Goal: Task Accomplishment & Management: Complete application form

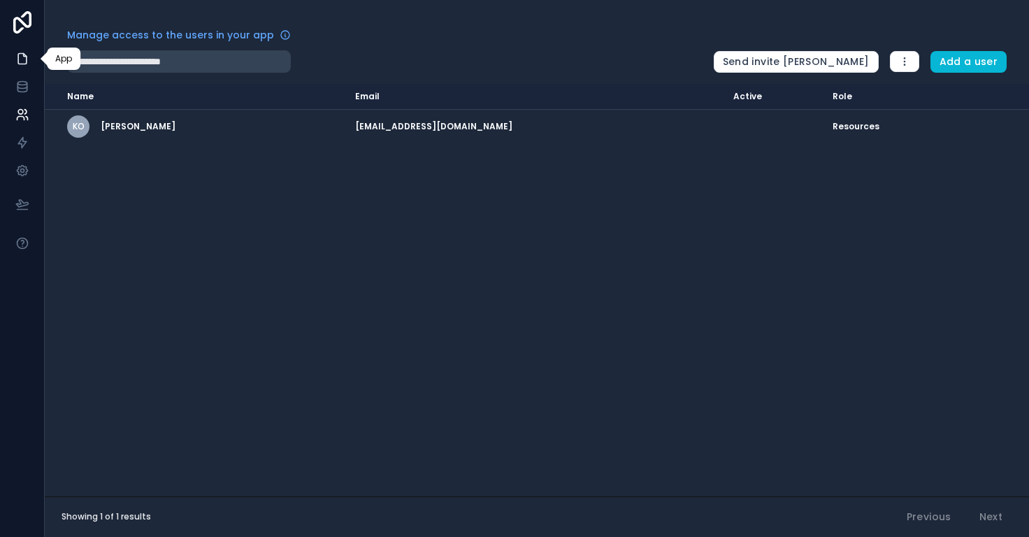
click at [20, 57] on icon at bounding box center [22, 59] width 14 height 14
click at [22, 55] on icon at bounding box center [22, 59] width 14 height 14
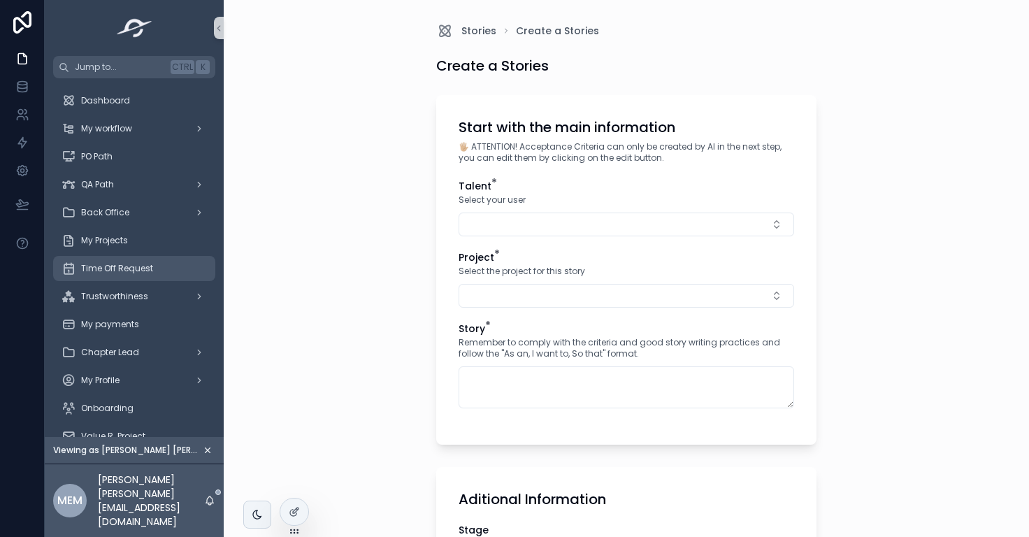
click at [115, 272] on span "Time Off Request" at bounding box center [117, 268] width 72 height 11
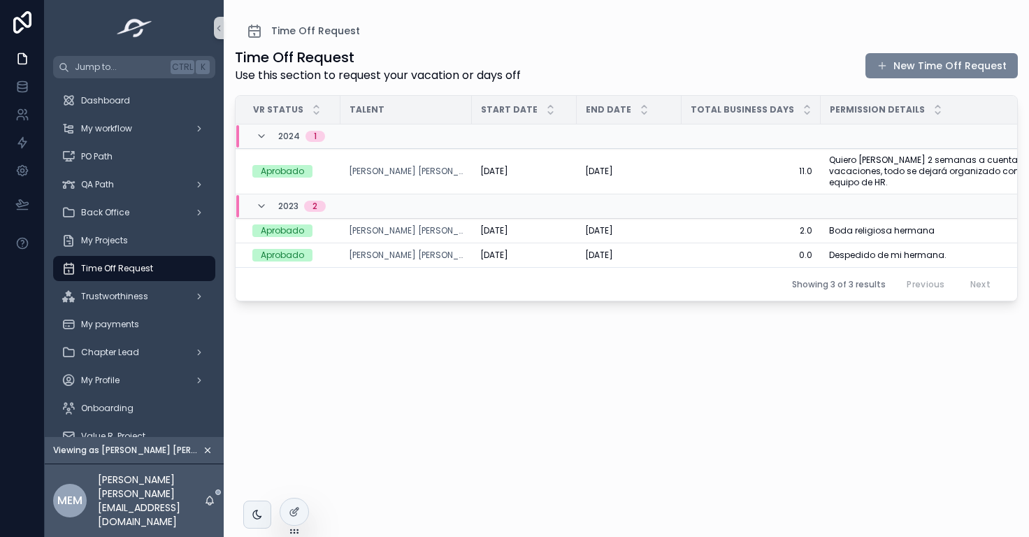
click at [937, 69] on button "New Time Off Request" at bounding box center [942, 65] width 152 height 25
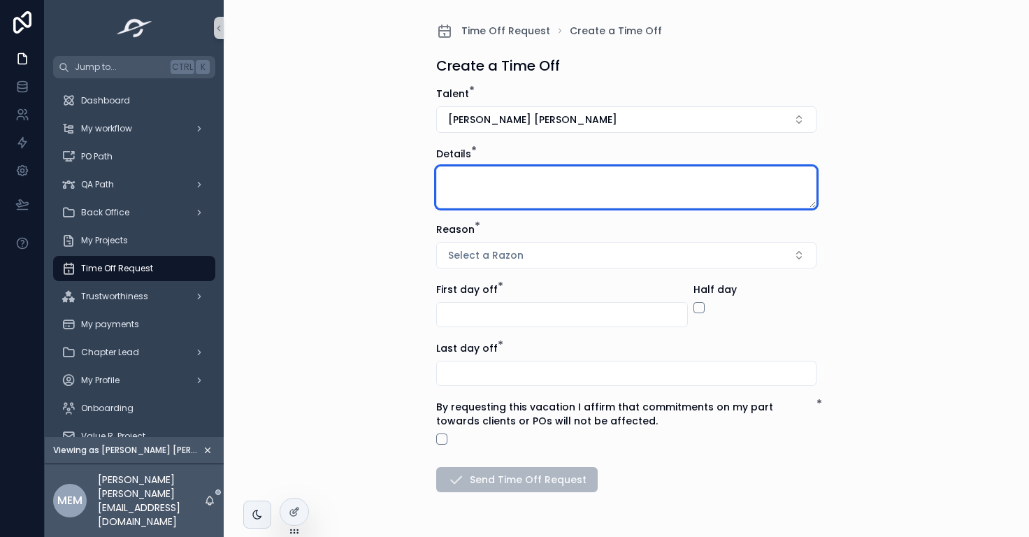
click at [462, 192] on textarea "scrollable content" at bounding box center [626, 187] width 380 height 42
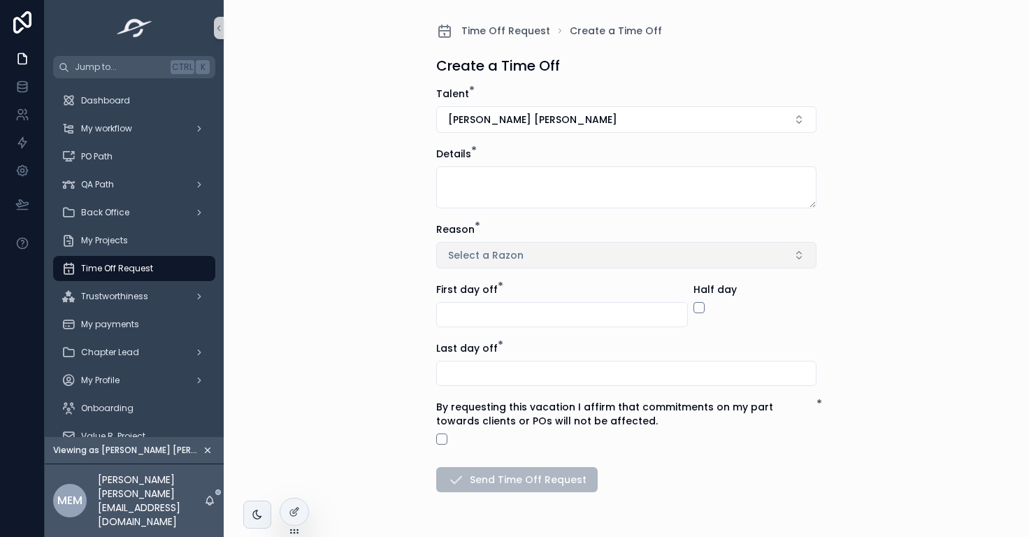
click at [493, 262] on button "Select a Razon" at bounding box center [626, 255] width 380 height 27
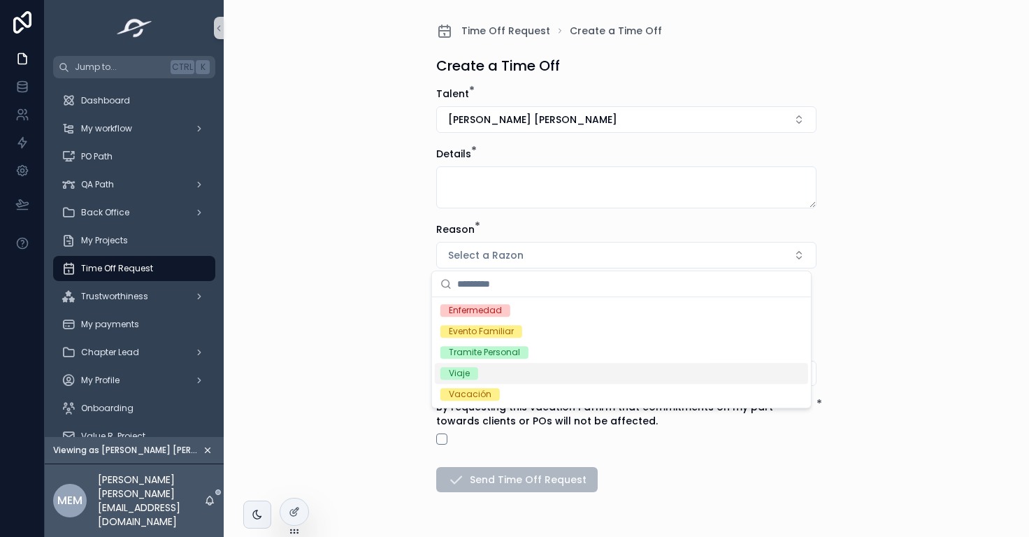
click at [893, 362] on div "Time Off Request Create a Time Off Create a Time Off Talent * [PERSON_NAME] [PE…" at bounding box center [627, 268] width 806 height 537
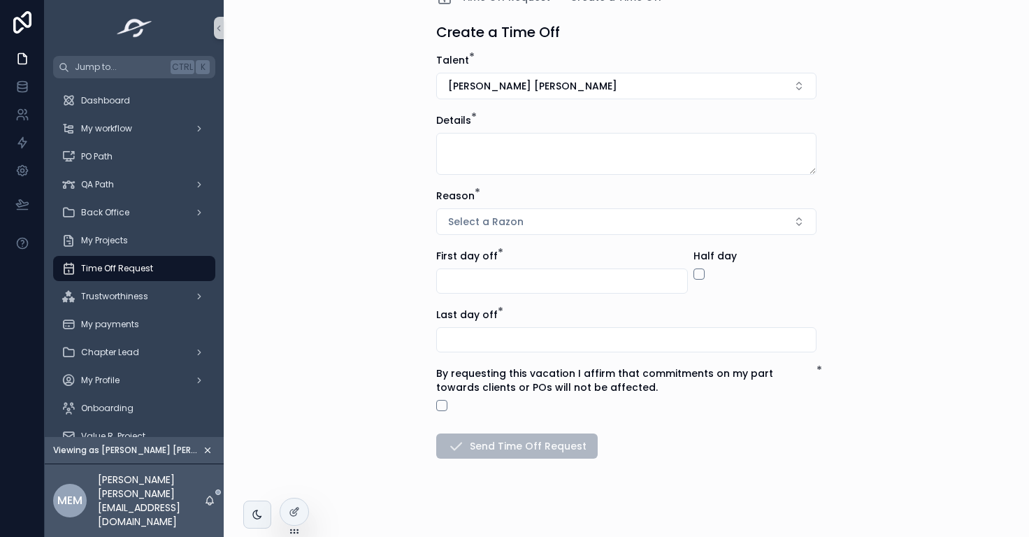
scroll to position [44, 0]
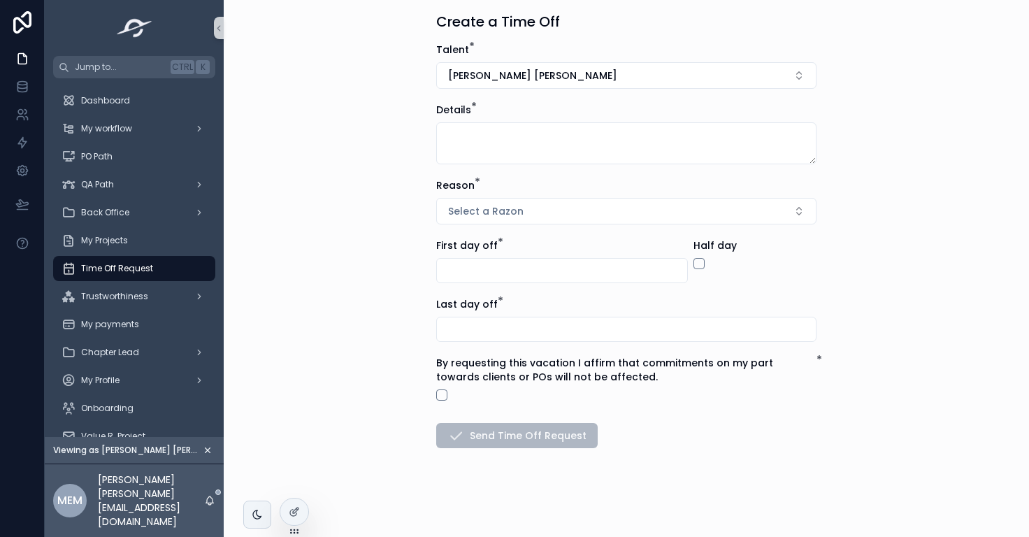
click at [477, 272] on input "scrollable content" at bounding box center [562, 271] width 250 height 20
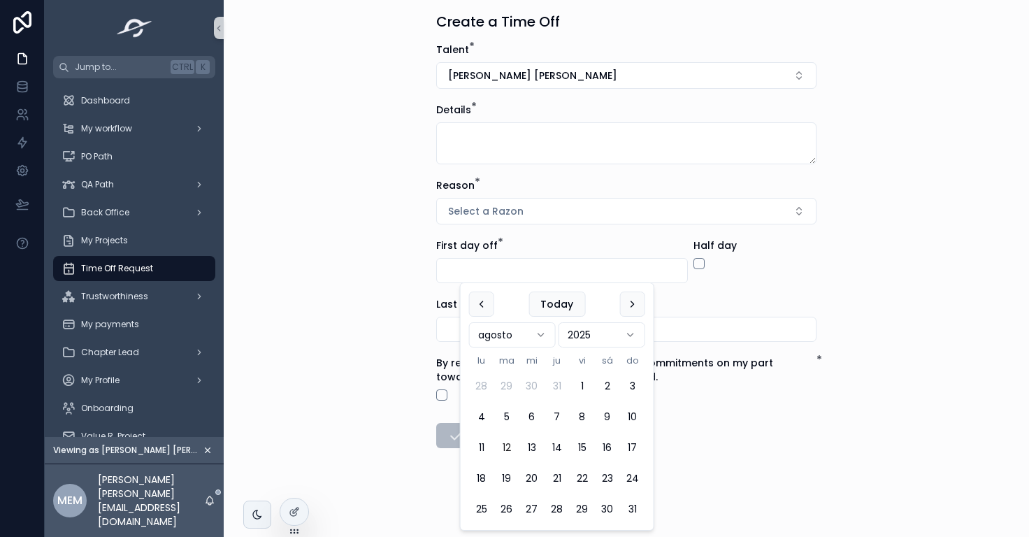
click at [445, 329] on input "scrollable content" at bounding box center [626, 330] width 379 height 20
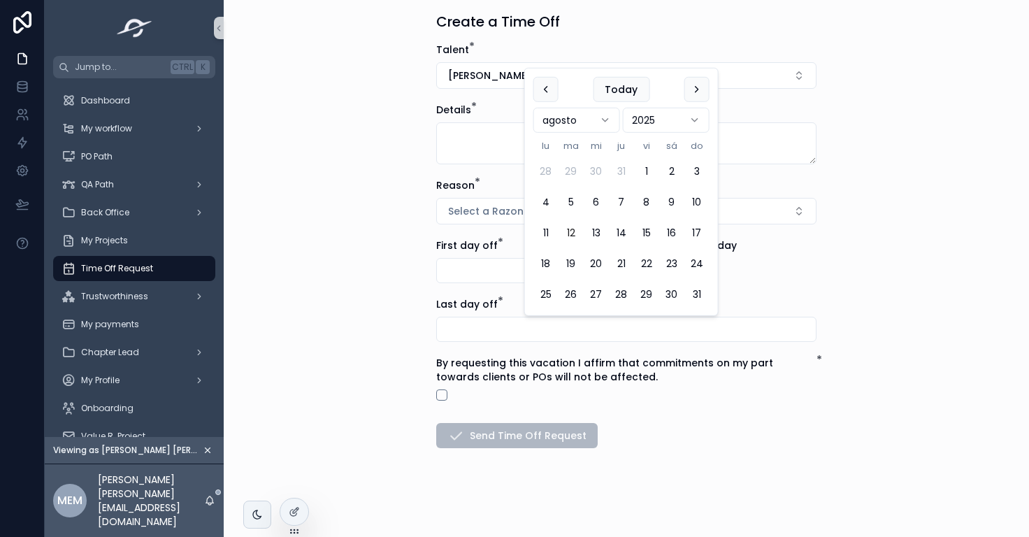
click at [448, 261] on input "scrollable content" at bounding box center [562, 271] width 250 height 20
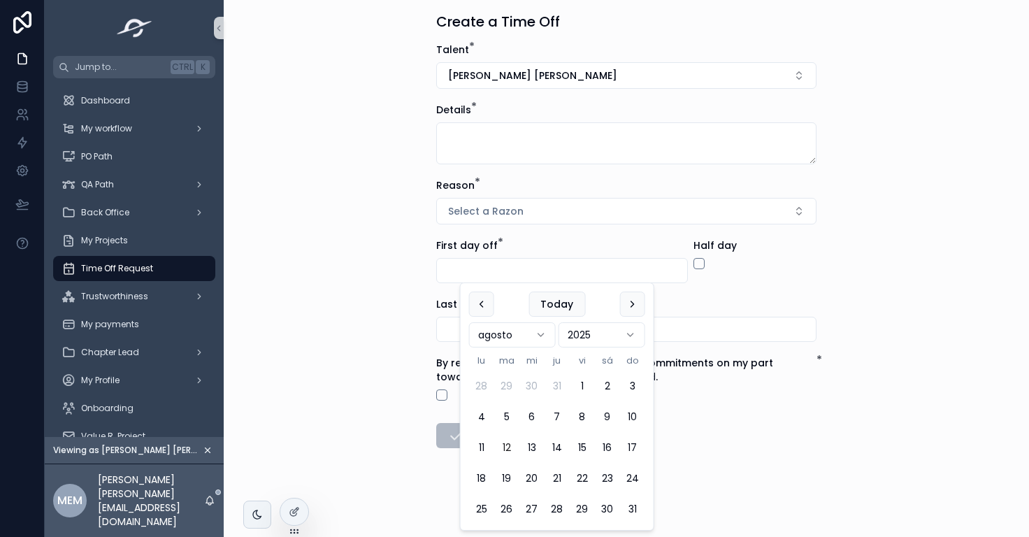
click at [687, 480] on form "Talent * [PERSON_NAME] [PERSON_NAME] Details * Reason * Select a Razon First da…" at bounding box center [626, 290] width 380 height 495
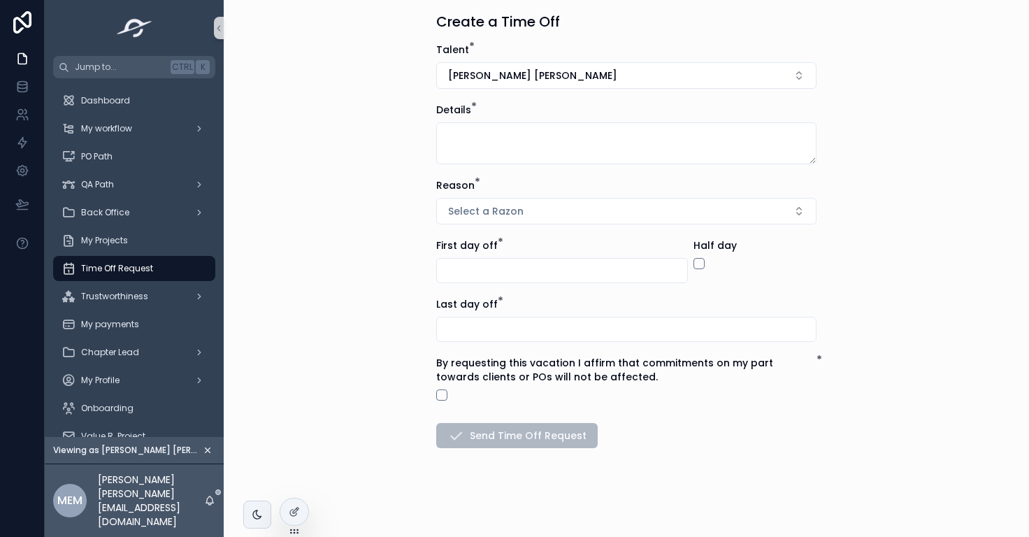
click at [608, 265] on input "scrollable content" at bounding box center [562, 271] width 250 height 20
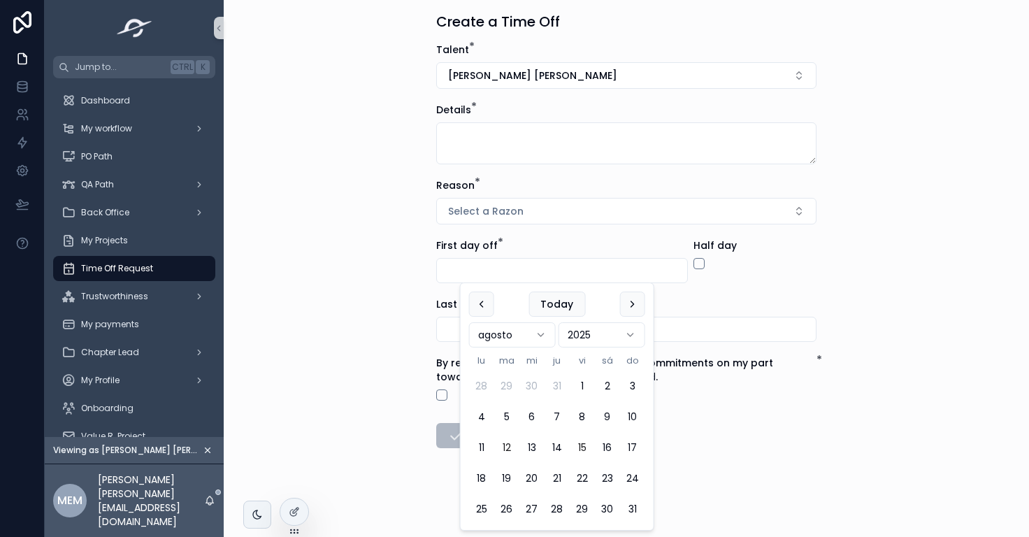
click at [582, 448] on button "15" at bounding box center [582, 447] width 25 height 25
type input "*********"
click at [886, 304] on div "Time Off Request Create a Time Off Create a Time Off Talent * [PERSON_NAME] [PE…" at bounding box center [627, 224] width 806 height 537
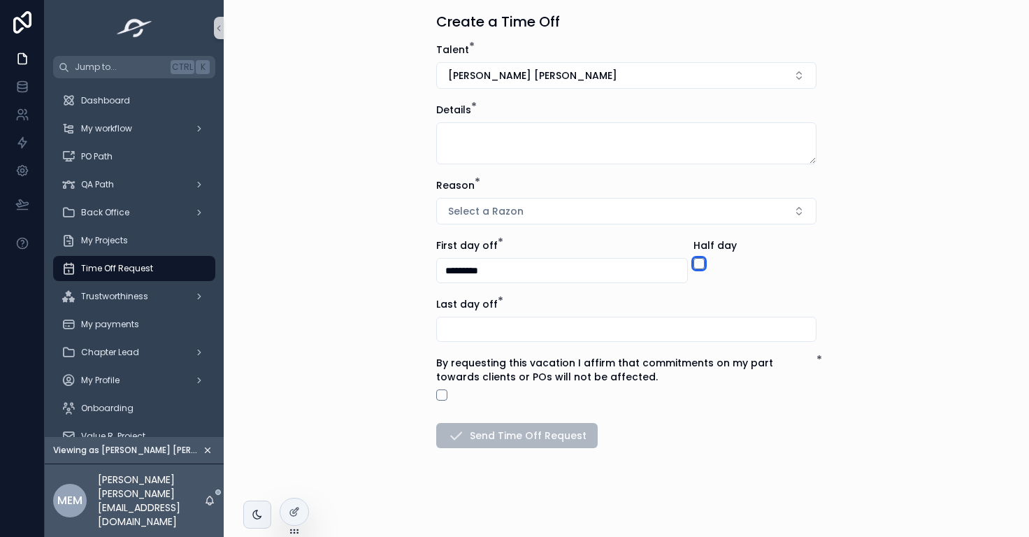
click at [694, 260] on button "scrollable content" at bounding box center [699, 263] width 11 height 11
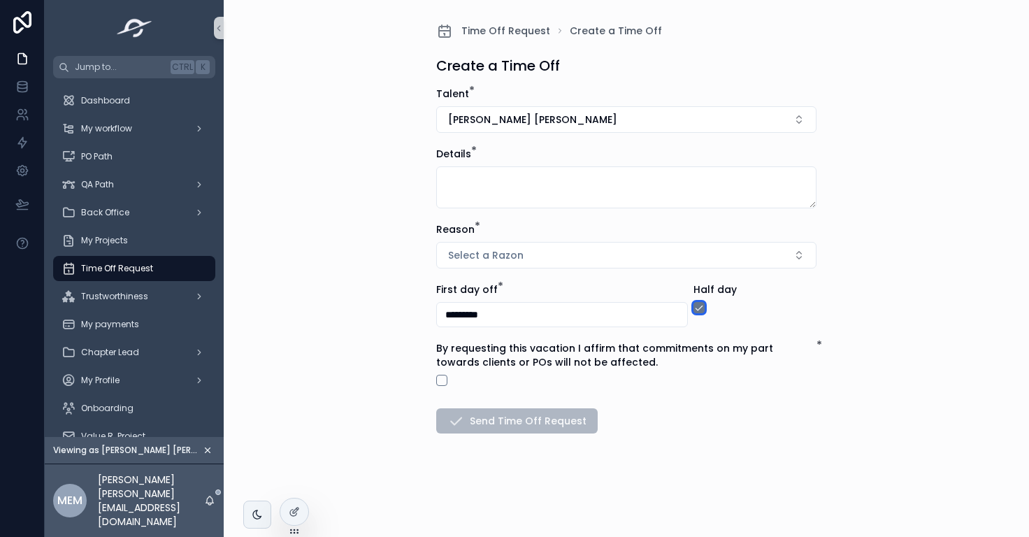
scroll to position [0, 0]
click at [443, 382] on button "scrollable content" at bounding box center [441, 380] width 11 height 11
click at [443, 380] on button "scrollable content" at bounding box center [441, 380] width 11 height 11
click at [293, 478] on icon at bounding box center [294, 481] width 11 height 11
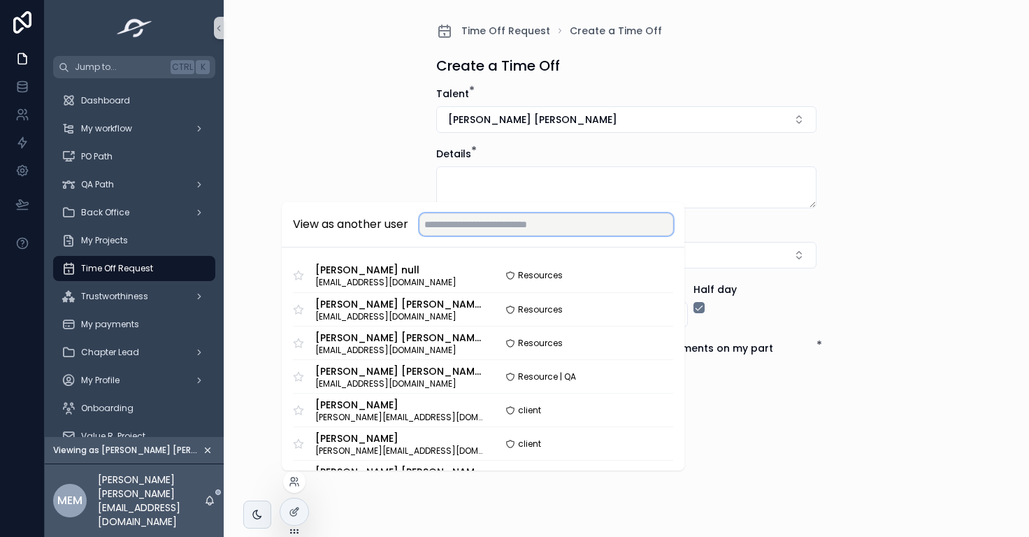
click at [484, 230] on input "text" at bounding box center [547, 224] width 254 height 22
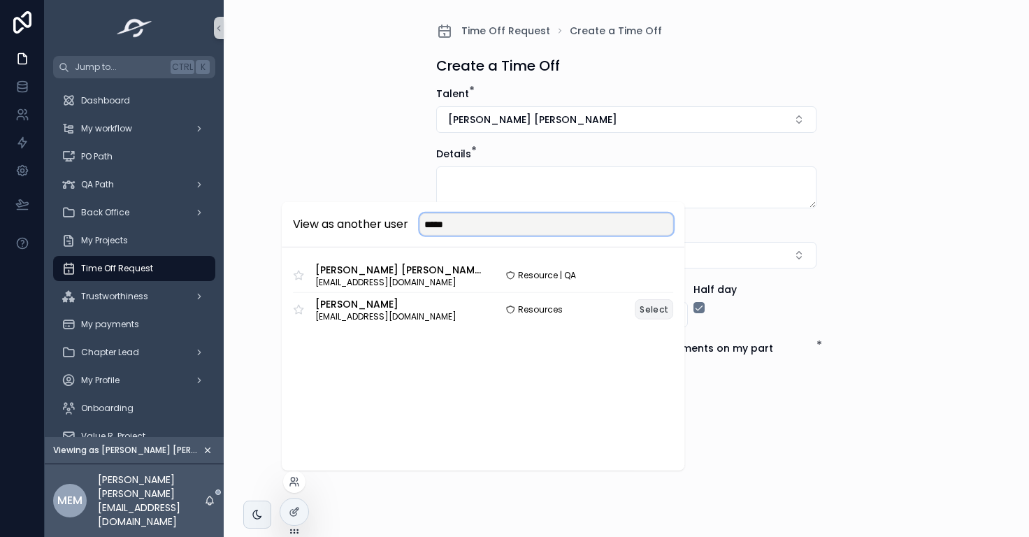
type input "*****"
click at [648, 310] on button "Select" at bounding box center [654, 309] width 38 height 20
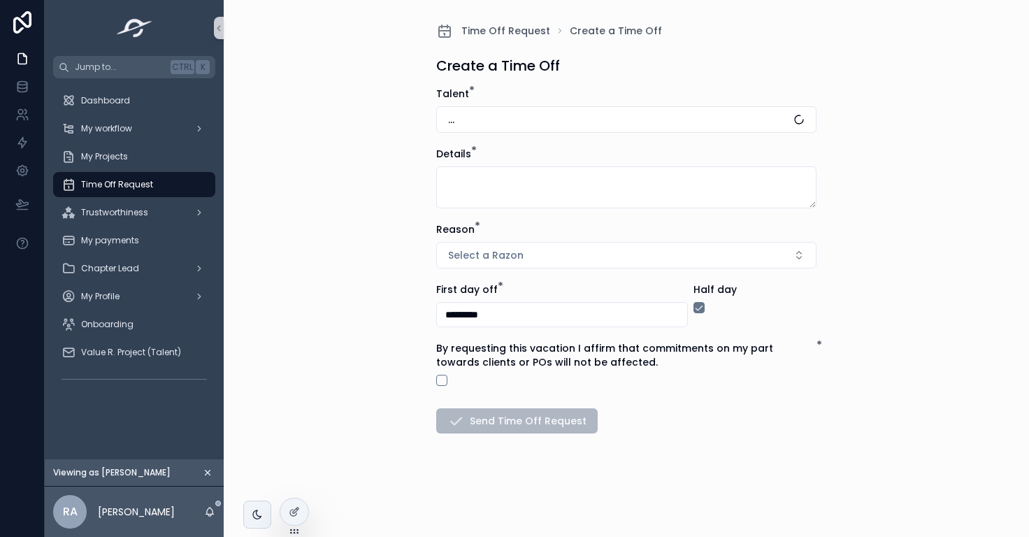
click at [235, 257] on div "Time Off Request Create a Time Off Create a Time Off Talent * ... Details * Rea…" at bounding box center [627, 268] width 806 height 537
click at [128, 245] on span "My payments" at bounding box center [110, 240] width 58 height 11
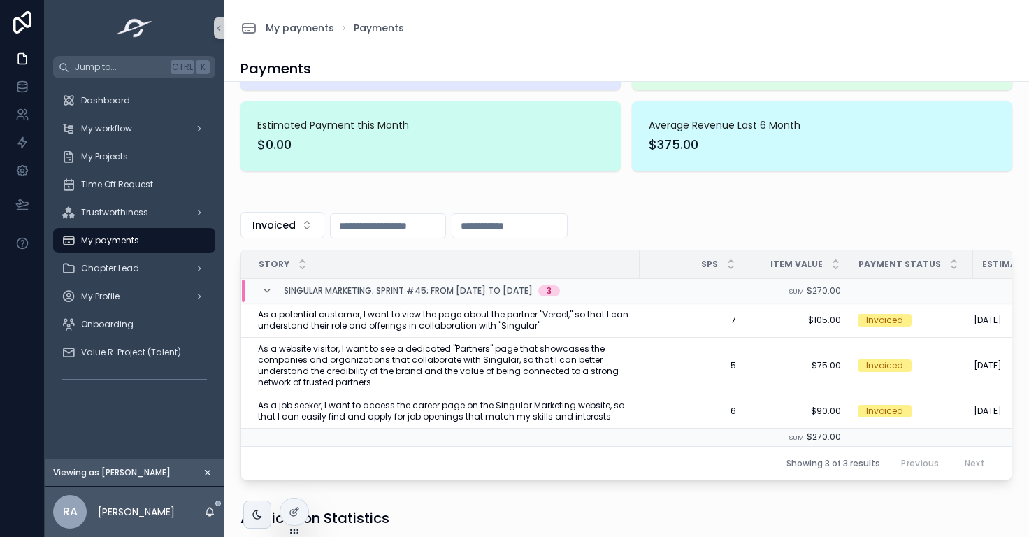
scroll to position [187, 0]
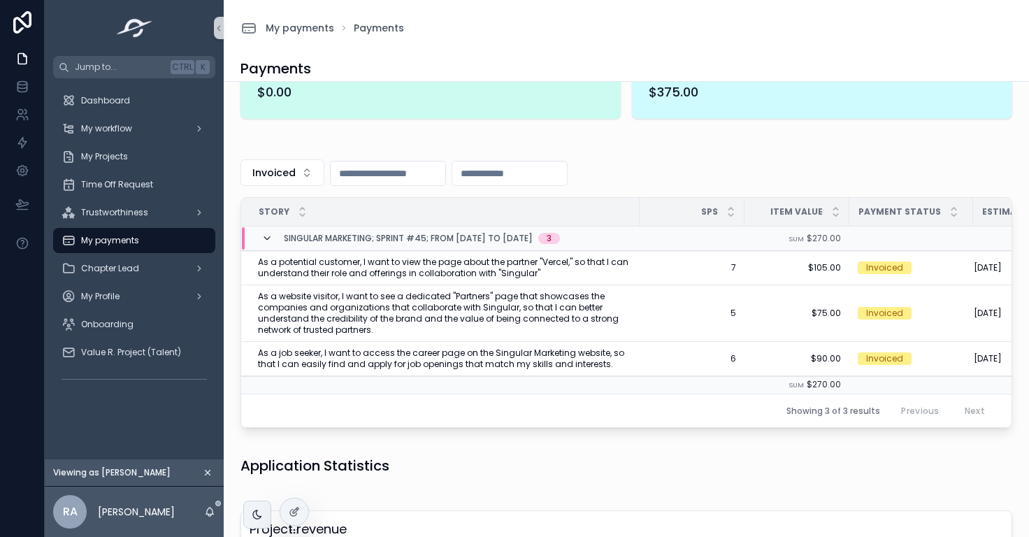
click at [262, 239] on icon "scrollable content" at bounding box center [267, 238] width 11 height 11
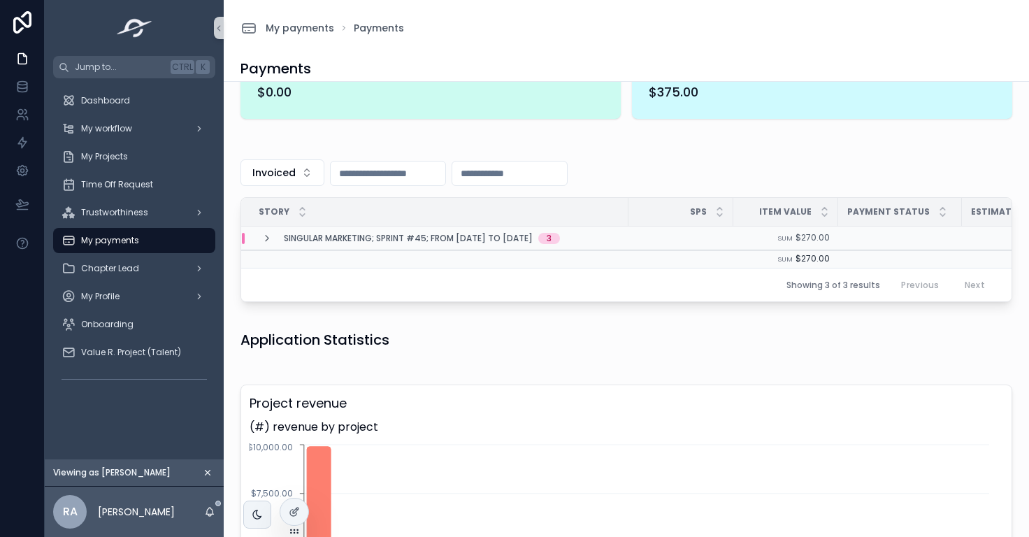
click at [267, 244] on td "Singular Marketing; Sprint #45; From [DATE] to [DATE] 3" at bounding box center [487, 239] width 492 height 24
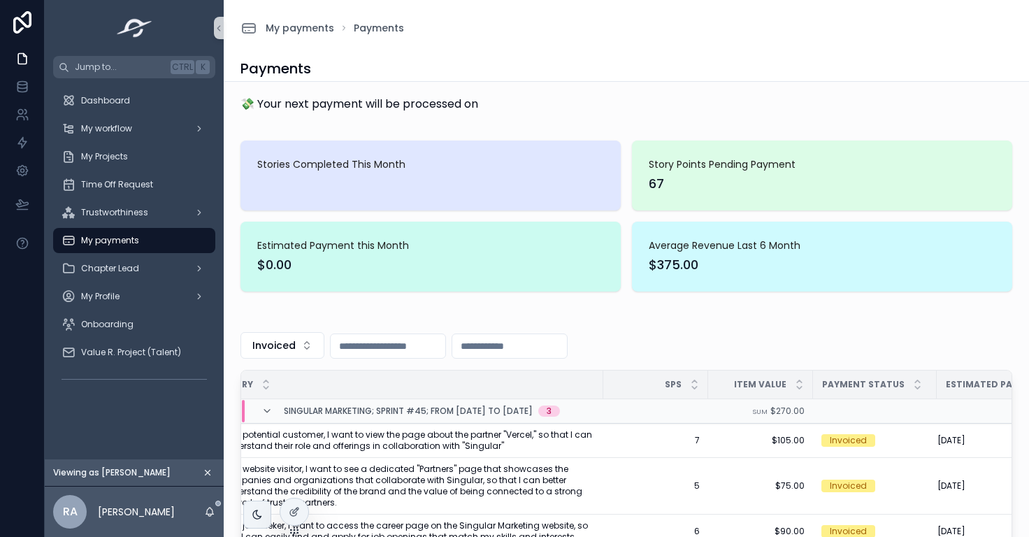
scroll to position [0, 0]
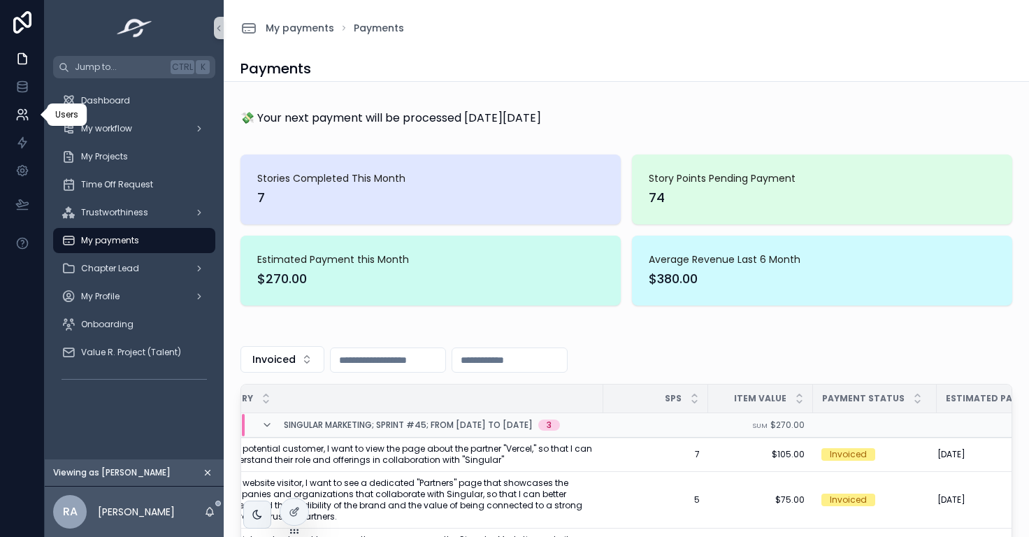
click at [17, 113] on icon at bounding box center [22, 115] width 14 height 14
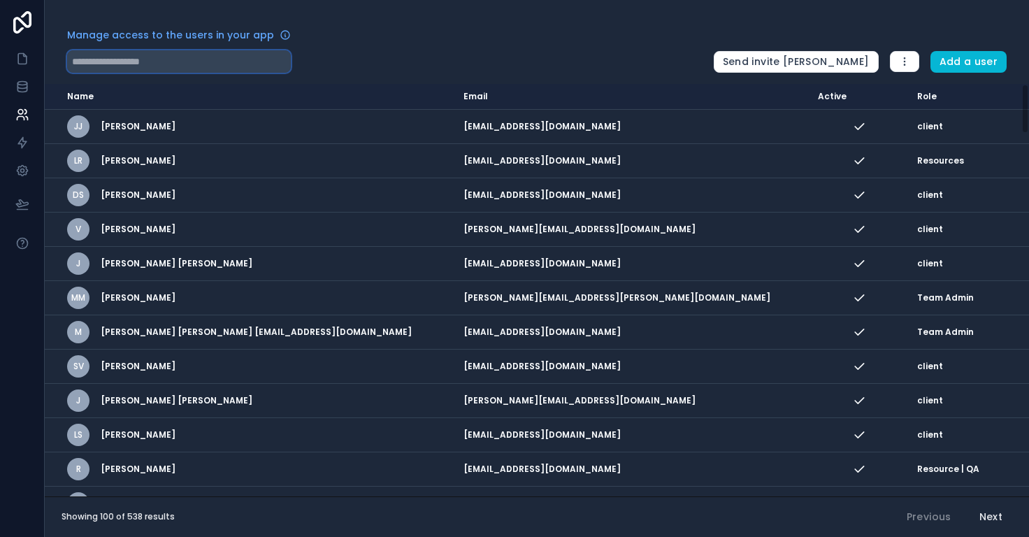
click at [150, 65] on input "text" at bounding box center [179, 61] width 224 height 22
paste input "**********"
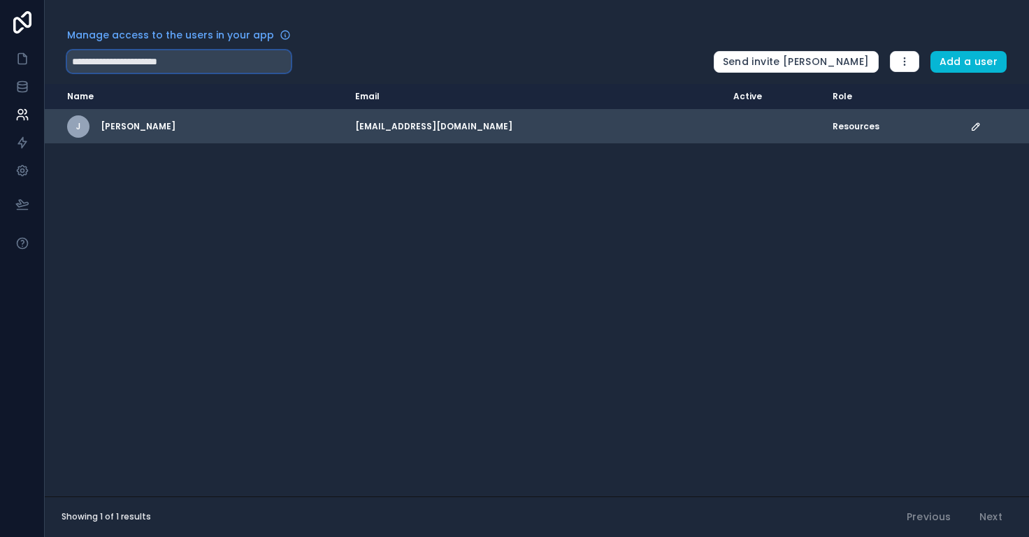
type input "**********"
click at [974, 128] on icon "scrollable content" at bounding box center [976, 126] width 7 height 7
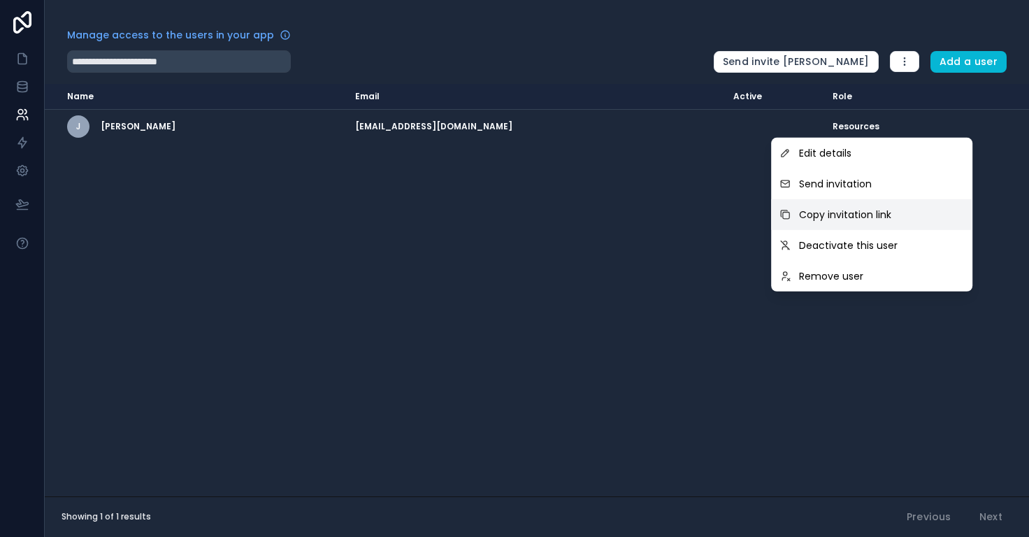
click at [889, 211] on span "Copy invitation link" at bounding box center [845, 215] width 92 height 14
